Goal: Download file/media

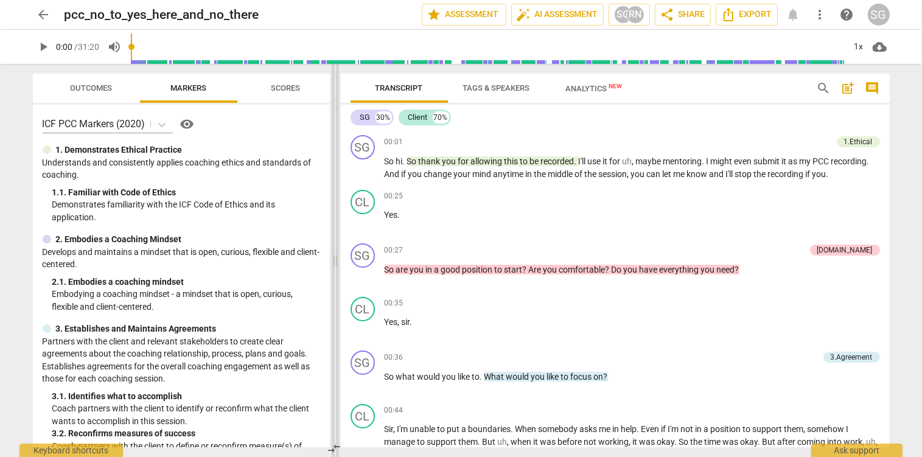
drag, startPoint x: 463, startPoint y: 265, endPoint x: 336, endPoint y: 255, distance: 127.0
click at [336, 255] on span at bounding box center [335, 260] width 7 height 393
click at [101, 87] on span "Outcomes" at bounding box center [91, 87] width 42 height 9
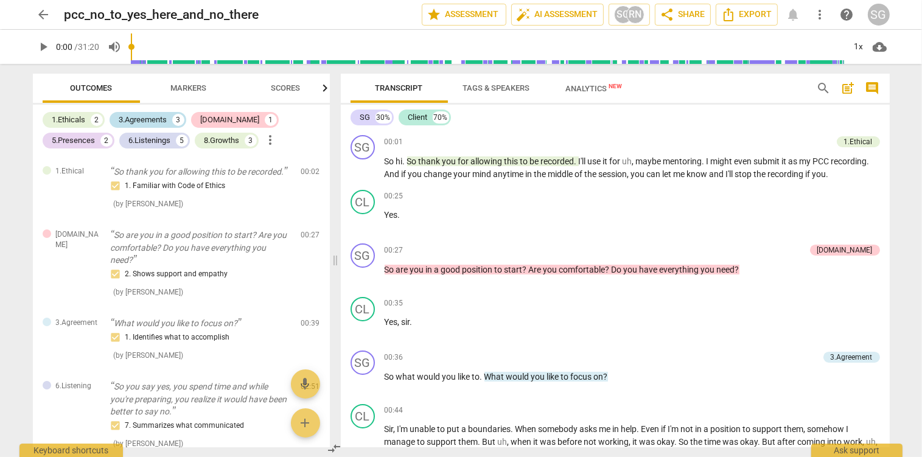
click at [141, 117] on div "3.Agreements" at bounding box center [143, 120] width 48 height 12
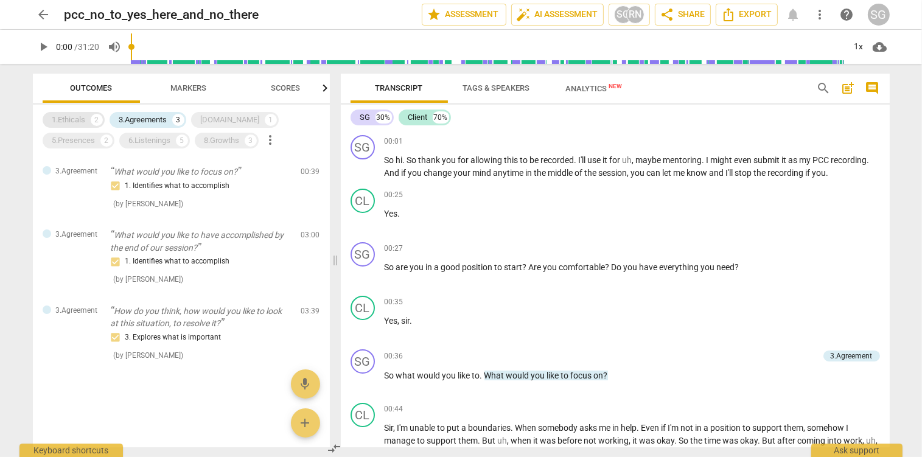
click at [81, 117] on div "1.Ethicals" at bounding box center [68, 120] width 33 height 12
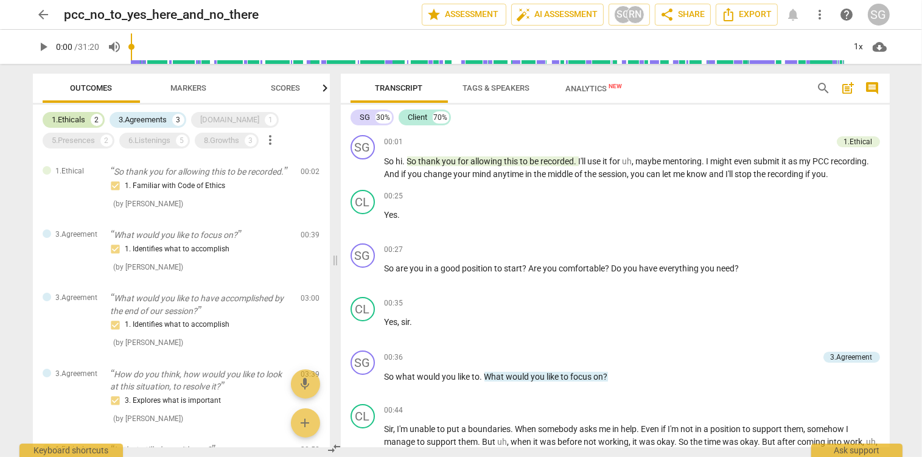
click at [81, 117] on div "1.Ethicals" at bounding box center [68, 120] width 33 height 12
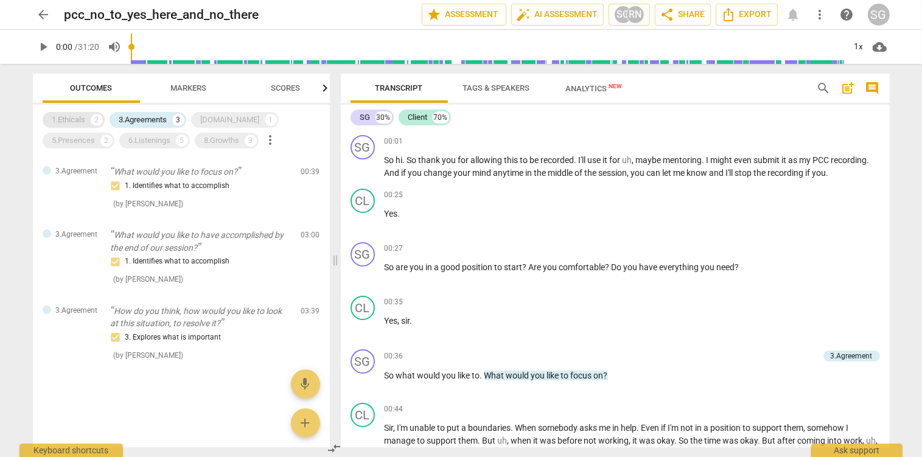
click at [81, 117] on div "1.Ethicals" at bounding box center [68, 120] width 33 height 12
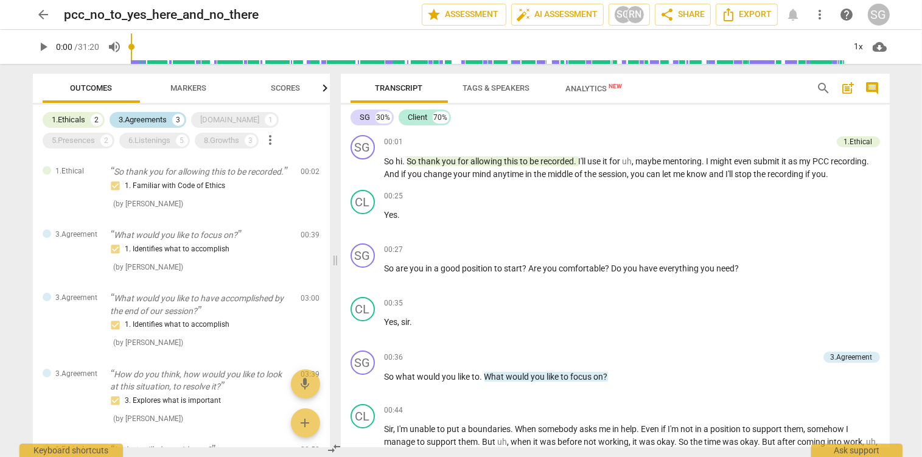
click at [149, 119] on div "3.Agreements" at bounding box center [143, 120] width 48 height 12
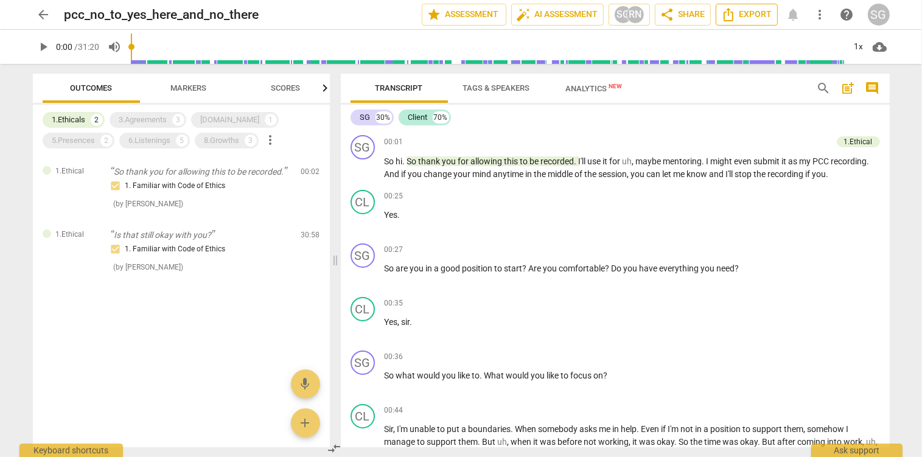
click at [741, 13] on span "Export" at bounding box center [746, 14] width 51 height 15
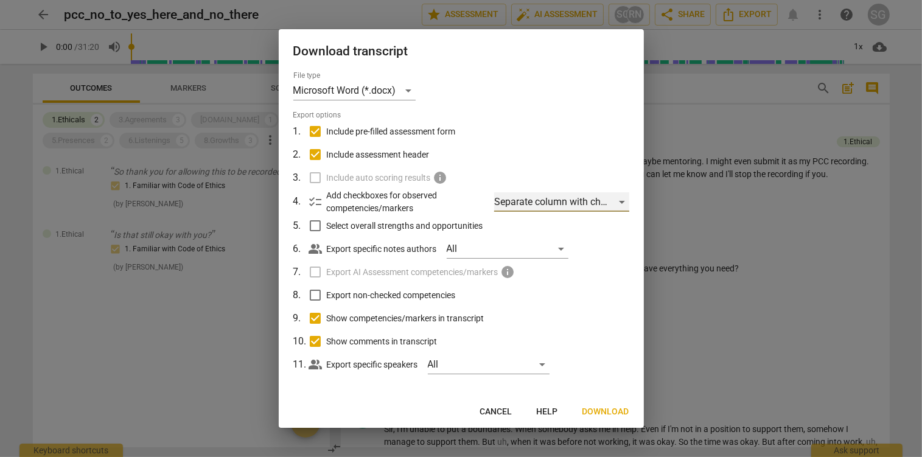
click at [625, 196] on div "Separate column with check marks" at bounding box center [561, 201] width 135 height 19
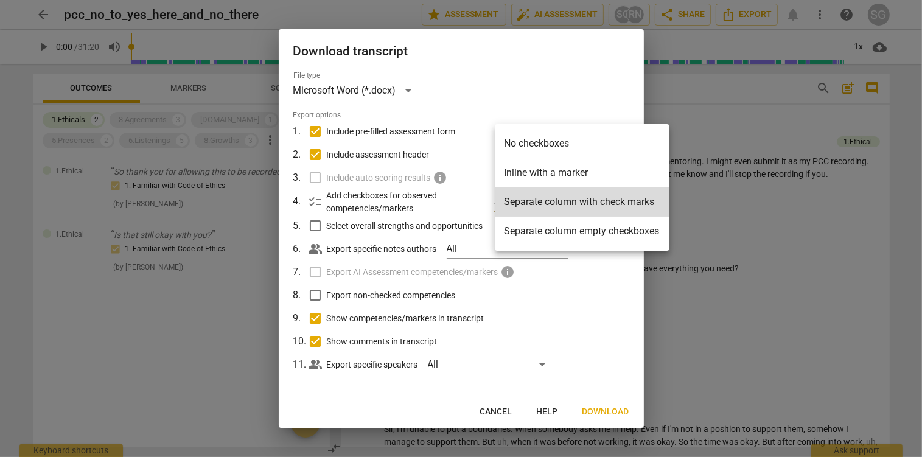
click at [625, 196] on li "Separate column with check marks" at bounding box center [582, 201] width 175 height 29
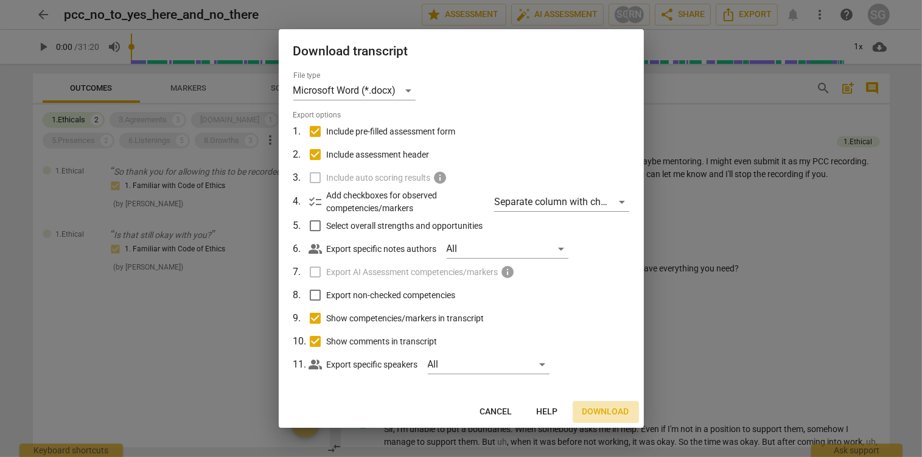
click at [593, 410] on span "Download" at bounding box center [606, 412] width 47 height 12
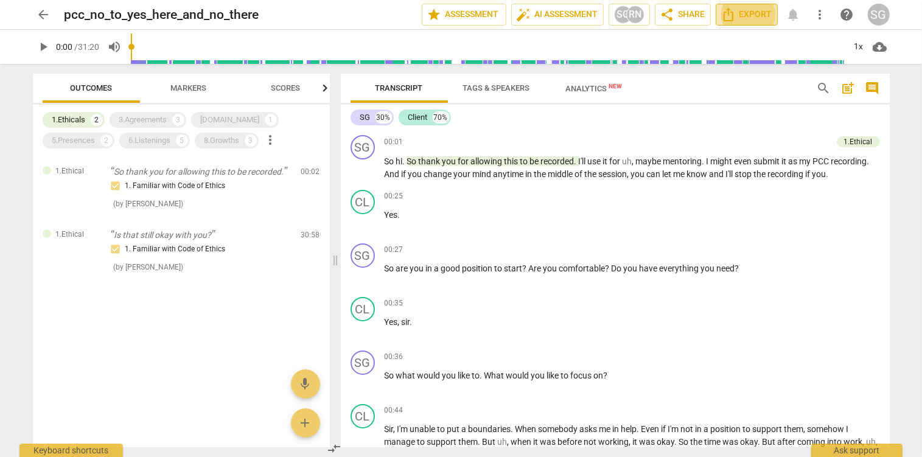
click at [749, 15] on span "Export" at bounding box center [746, 14] width 51 height 15
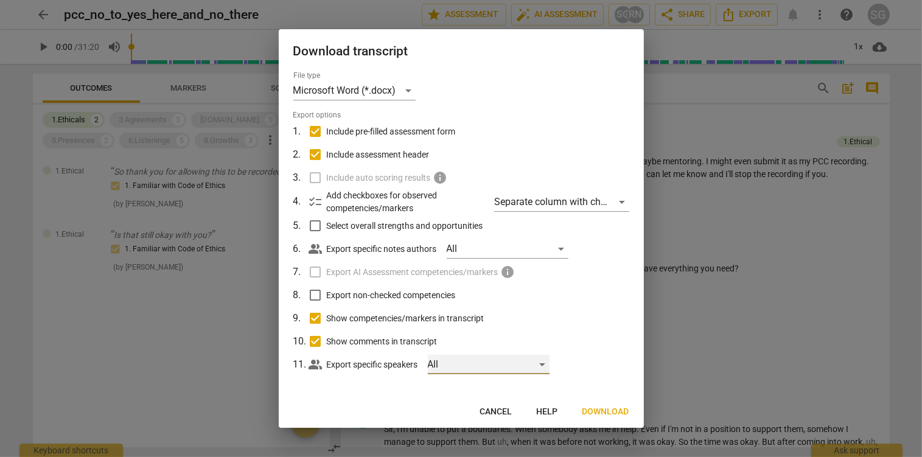
click at [484, 363] on div "All" at bounding box center [489, 364] width 122 height 19
click at [446, 367] on input "checkbox" at bounding box center [448, 364] width 29 height 29
checkbox input "true"
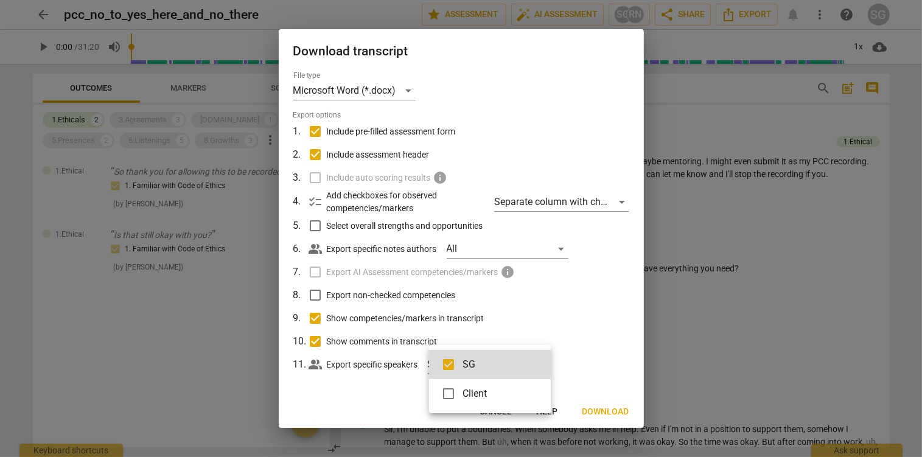
click at [605, 411] on div at bounding box center [461, 228] width 922 height 457
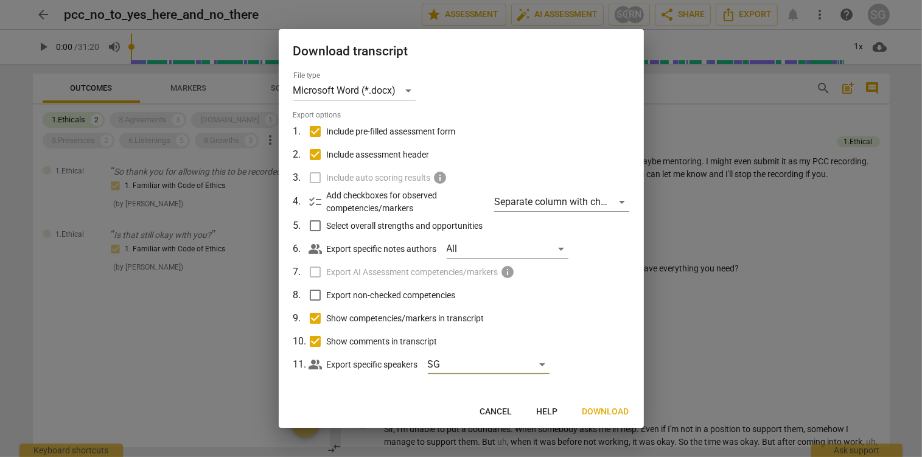
click at [603, 412] on span "Download" at bounding box center [606, 412] width 47 height 12
